Goal: Task Accomplishment & Management: Use online tool/utility

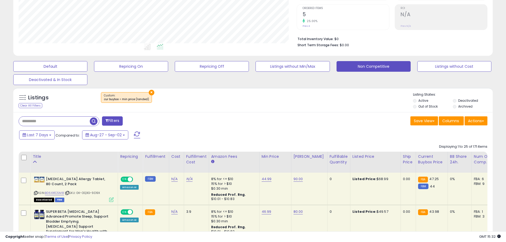
scroll to position [109, 278]
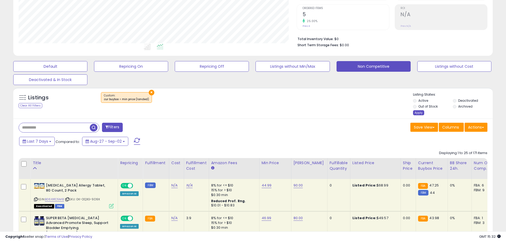
click at [418, 111] on div "Apply" at bounding box center [418, 112] width 11 height 5
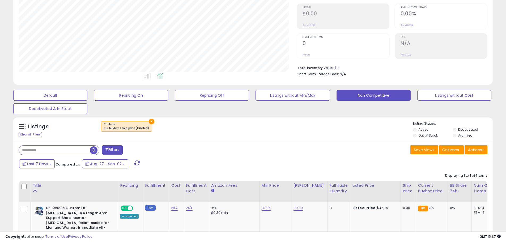
scroll to position [133, 0]
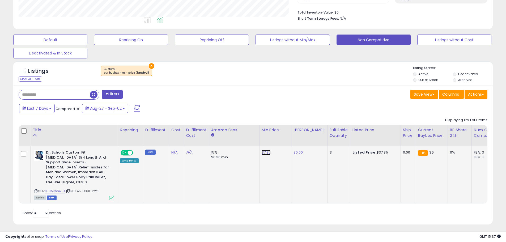
click at [264, 153] on link "37.85" at bounding box center [266, 152] width 9 height 5
drag, startPoint x: 250, startPoint y: 143, endPoint x: 211, endPoint y: 143, distance: 38.8
click at [211, 143] on table "Title Repricing" at bounding box center [398, 164] width 758 height 78
type input "**"
click at [284, 141] on button "submit" at bounding box center [279, 139] width 9 height 8
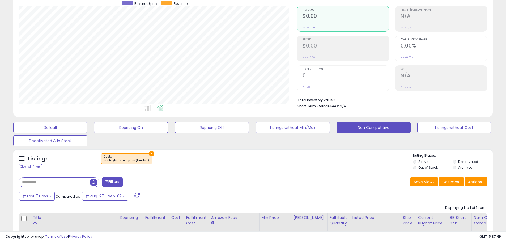
scroll to position [0, 0]
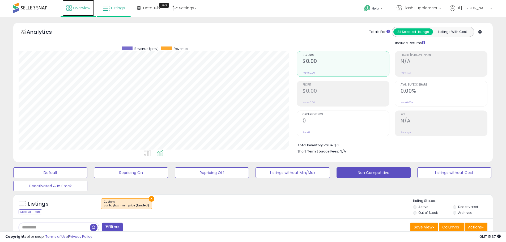
click at [78, 12] on link "Overview" at bounding box center [78, 8] width 32 height 16
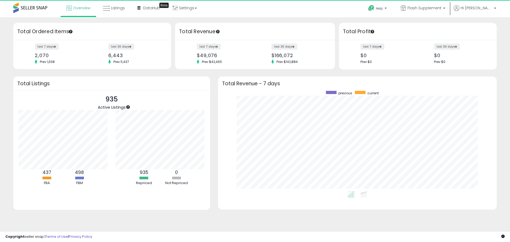
scroll to position [100, 268]
